Goal: Check status: Check status

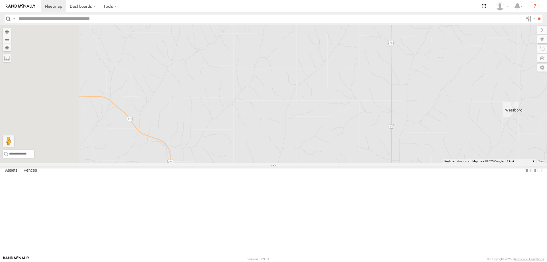
drag, startPoint x: 247, startPoint y: 150, endPoint x: 335, endPoint y: 122, distance: 92.2
click at [335, 122] on div "270 278 262 288 292 272 232 286 274 298 302 282" at bounding box center [273, 94] width 547 height 138
drag, startPoint x: 286, startPoint y: 146, endPoint x: 320, endPoint y: 128, distance: 38.0
click at [318, 130] on div "270 278 262 288 292 272 232 286 274 298 302 282" at bounding box center [273, 94] width 547 height 138
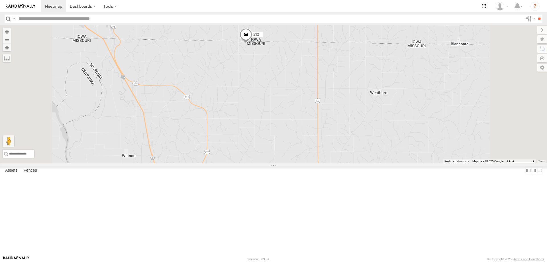
scroll to position [85, 0]
click at [0, 0] on div "232" at bounding box center [0, 0] width 0 height 0
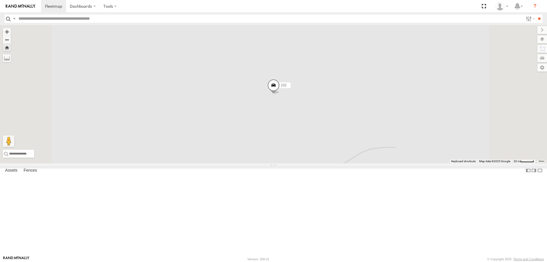
click at [0, 0] on span at bounding box center [0, 0] width 0 height 0
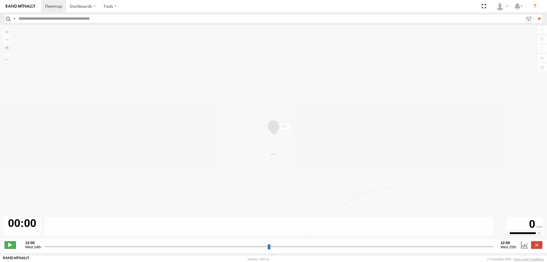
drag, startPoint x: 7, startPoint y: 245, endPoint x: 9, endPoint y: 242, distance: 3.1
click at [7, 244] on span at bounding box center [10, 244] width 11 height 7
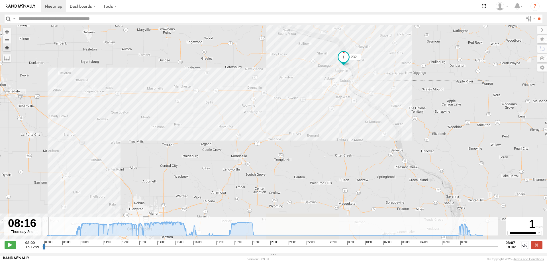
drag, startPoint x: 171, startPoint y: 193, endPoint x: 410, endPoint y: -33, distance: 329.4
click at [410, 0] on html "Dashboards" at bounding box center [273, 131] width 547 height 262
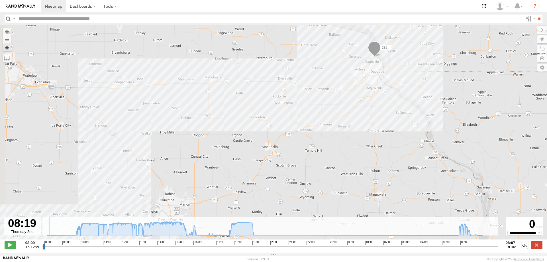
drag, startPoint x: 108, startPoint y: 195, endPoint x: 393, endPoint y: -34, distance: 366.3
click at [393, 0] on html "Dashboards" at bounding box center [273, 131] width 547 height 262
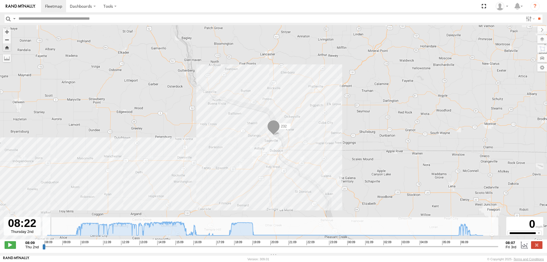
drag, startPoint x: 167, startPoint y: 181, endPoint x: 509, endPoint y: -34, distance: 404.2
click at [509, 0] on html "Dashboards" at bounding box center [273, 131] width 547 height 262
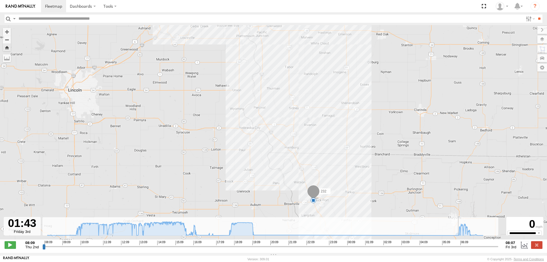
drag, startPoint x: 50, startPoint y: 251, endPoint x: 375, endPoint y: 238, distance: 325.9
click at [375, 244] on input "range" at bounding box center [270, 246] width 456 height 5
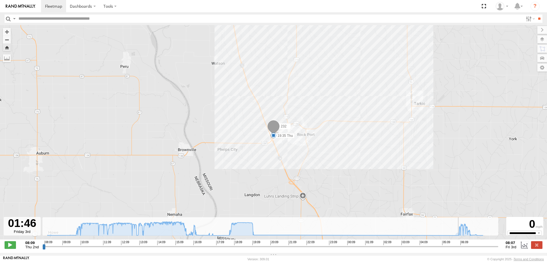
drag, startPoint x: 350, startPoint y: 65, endPoint x: 306, endPoint y: 197, distance: 139.2
click at [302, 203] on div "232 16:53 Thu 19:30 Thu 19:35 Thu" at bounding box center [273, 135] width 547 height 220
drag, startPoint x: 378, startPoint y: 252, endPoint x: 436, endPoint y: 247, distance: 58.9
click at [436, 247] on input "range" at bounding box center [270, 246] width 456 height 5
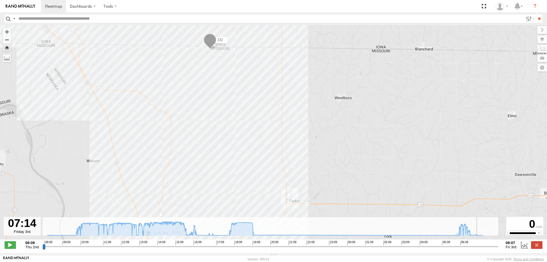
drag, startPoint x: 438, startPoint y: 248, endPoint x: 479, endPoint y: 244, distance: 41.5
click at [479, 244] on input "range" at bounding box center [270, 246] width 456 height 5
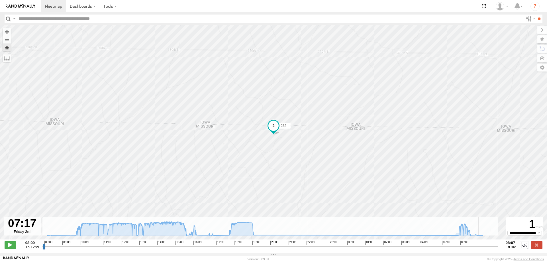
drag, startPoint x: 230, startPoint y: 186, endPoint x: 120, endPoint y: 25, distance: 194.8
click at [120, 25] on div "232 16:53 Thu 19:30 Thu 19:35 Thu" at bounding box center [273, 135] width 547 height 220
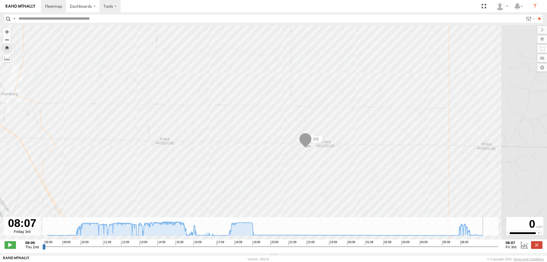
type input "**********"
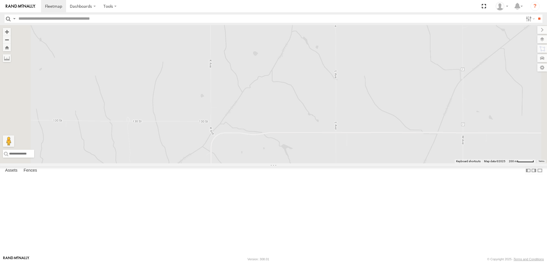
drag, startPoint x: 275, startPoint y: 120, endPoint x: 324, endPoint y: 167, distance: 67.7
click at [317, 163] on div "270 278 274 298 262 288 292 272 232 282 286" at bounding box center [273, 94] width 547 height 138
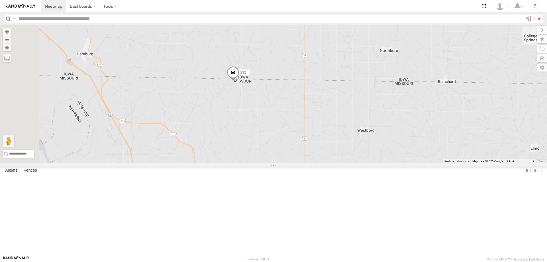
drag, startPoint x: 274, startPoint y: 176, endPoint x: 278, endPoint y: 143, distance: 33.2
click at [278, 146] on div "270 278 274 298 262 288 292 272 232 282 286" at bounding box center [273, 94] width 547 height 138
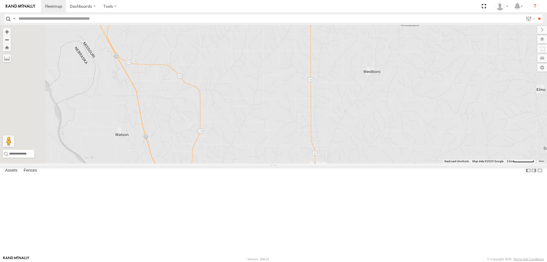
click at [0, 0] on div "232" at bounding box center [0, 0] width 0 height 0
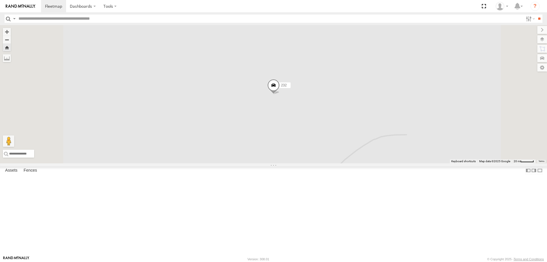
click at [0, 0] on span at bounding box center [0, 0] width 0 height 0
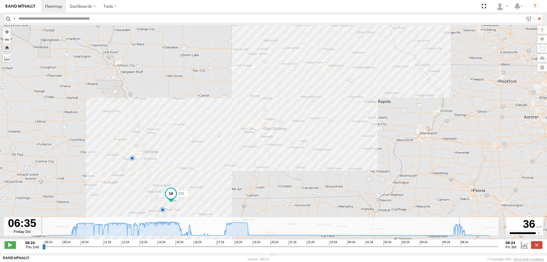
drag, startPoint x: 44, startPoint y: 251, endPoint x: 463, endPoint y: 244, distance: 419.0
type input "**********"
click at [462, 245] on input "range" at bounding box center [270, 246] width 456 height 5
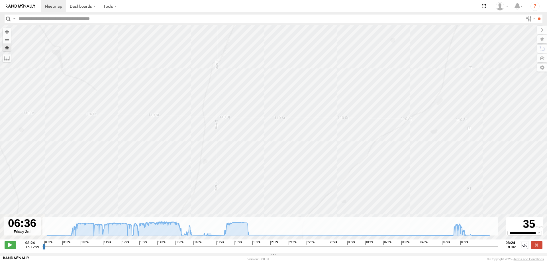
drag, startPoint x: 234, startPoint y: 179, endPoint x: 207, endPoint y: 67, distance: 114.9
click at [207, 69] on div "232 16:53 Thu 19:30 Thu 19:35 Thu" at bounding box center [273, 135] width 547 height 220
